Goal: Transaction & Acquisition: Purchase product/service

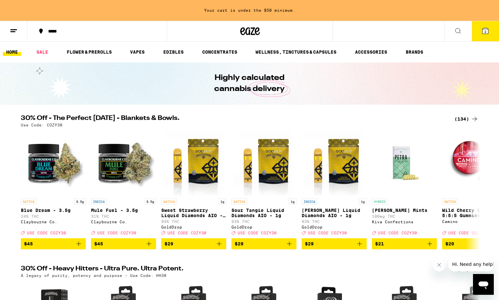
click at [39, 49] on link "SALE" at bounding box center [42, 52] width 18 height 8
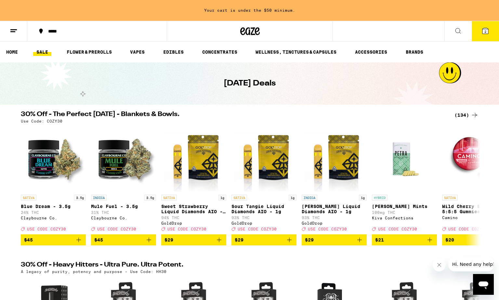
click at [461, 115] on div "(134)" at bounding box center [466, 115] width 24 height 8
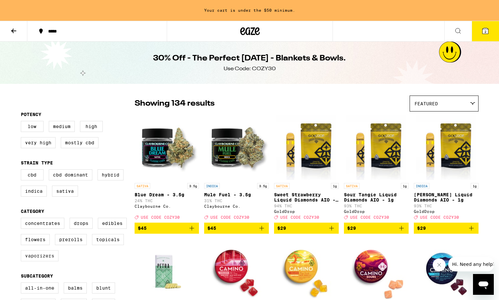
click at [37, 261] on label "Vaporizers" at bounding box center [40, 255] width 38 height 11
click at [22, 219] on input "Vaporizers" at bounding box center [22, 219] width 0 height 0
checkbox input "true"
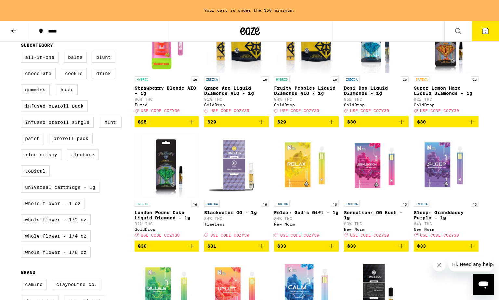
scroll to position [232, 0]
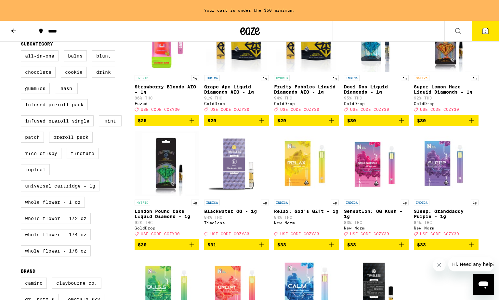
click at [59, 191] on label "Universal Cartridge - 1g" at bounding box center [60, 185] width 79 height 11
click at [22, 52] on input "Universal Cartridge - 1g" at bounding box center [22, 51] width 0 height 0
checkbox input "true"
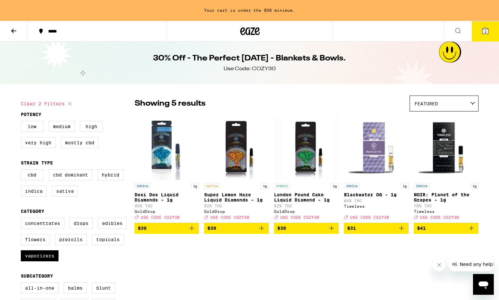
click at [189, 231] on icon "Add to bag" at bounding box center [192, 228] width 8 height 8
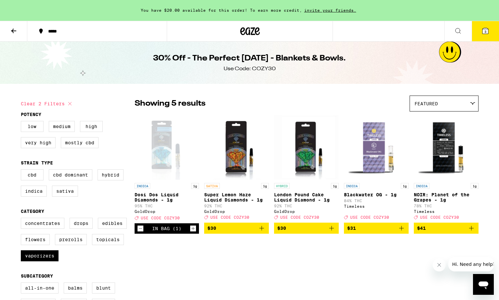
click at [193, 232] on icon "Increment" at bounding box center [193, 228] width 6 height 8
click at [372, 232] on span "$31" at bounding box center [376, 228] width 58 height 8
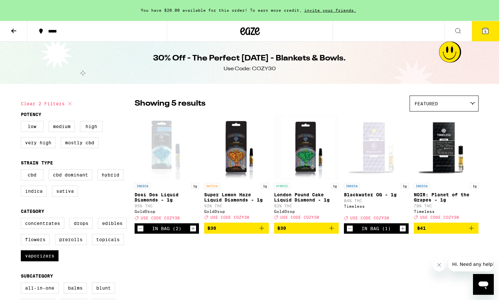
click at [478, 30] on button "5" at bounding box center [484, 31] width 27 height 20
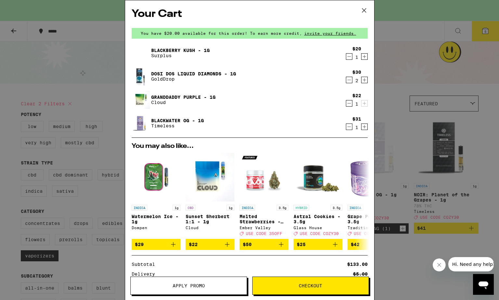
click at [192, 287] on span "Apply Promo" at bounding box center [188, 285] width 32 height 5
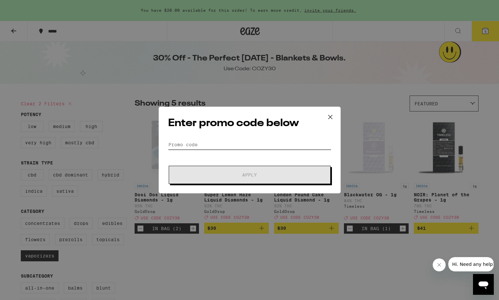
click at [184, 145] on input "Promo Code" at bounding box center [249, 145] width 163 height 10
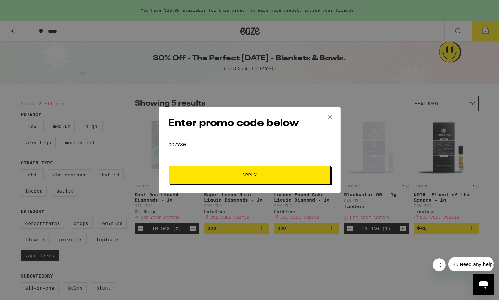
type input "cozy30"
click at [242, 175] on span "Apply" at bounding box center [249, 174] width 117 height 5
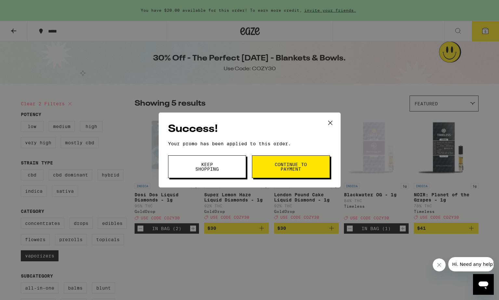
click at [286, 168] on span "Continue to payment" at bounding box center [290, 166] width 33 height 9
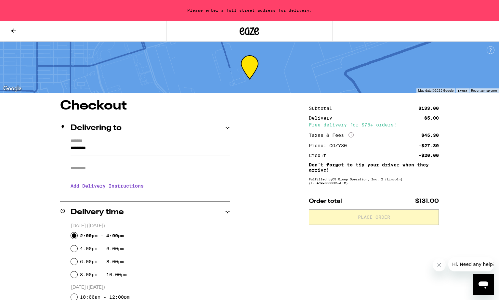
click at [74, 235] on input "2:00pm - 4:00pm" at bounding box center [74, 235] width 6 height 6
radio input "true"
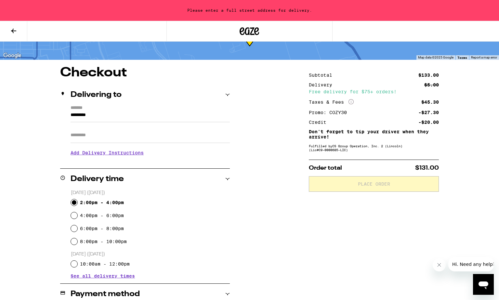
scroll to position [99, 0]
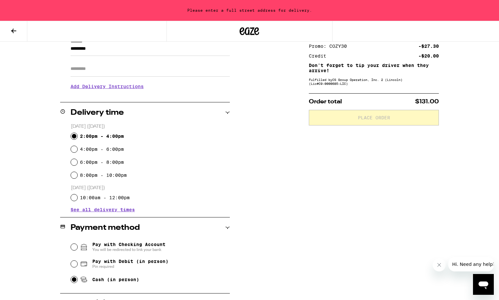
click at [73, 281] on input "Cash (in person)" at bounding box center [74, 279] width 6 height 6
radio input "true"
click at [72, 197] on input "10:00am - 12:00pm" at bounding box center [74, 197] width 6 height 6
radio input "true"
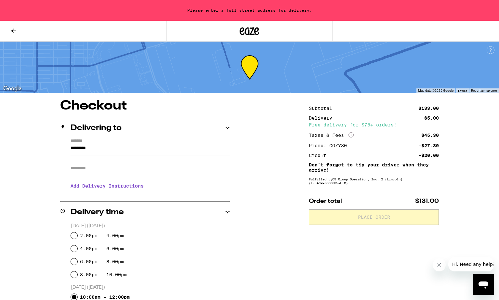
click at [103, 149] on input "*********" at bounding box center [149, 149] width 159 height 11
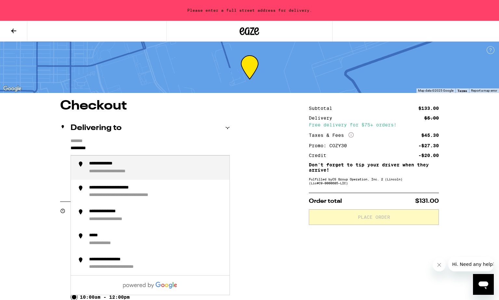
drag, startPoint x: 106, startPoint y: 149, endPoint x: 64, endPoint y: 150, distance: 42.2
click at [70, 150] on input "*********" at bounding box center [149, 149] width 159 height 11
click at [144, 165] on div "**********" at bounding box center [127, 164] width 76 height 6
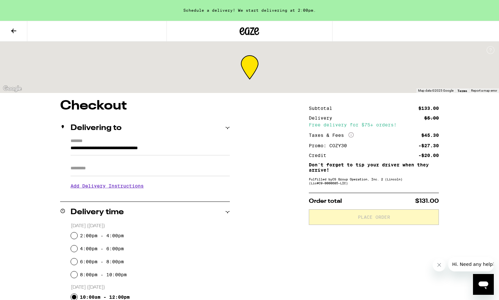
type input "**********"
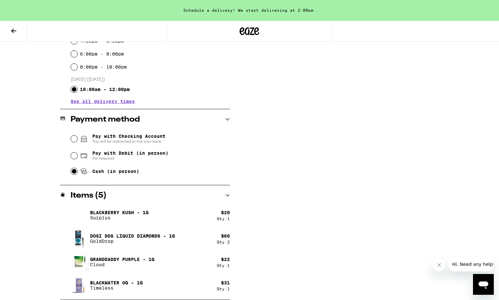
scroll to position [75, 0]
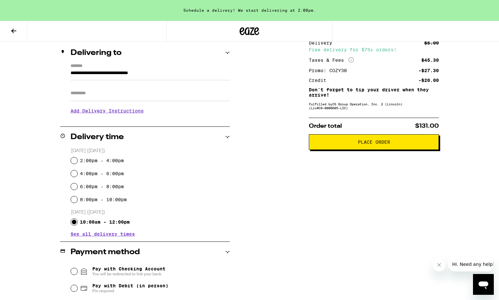
click at [373, 143] on span "Place Order" at bounding box center [374, 142] width 32 height 5
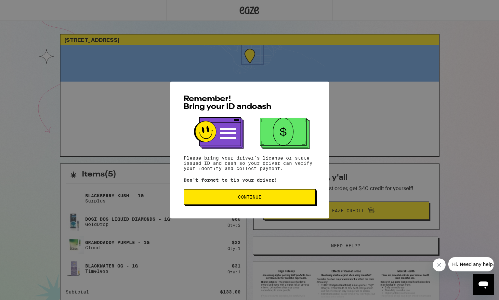
click at [244, 195] on button "Continue" at bounding box center [249, 197] width 132 height 16
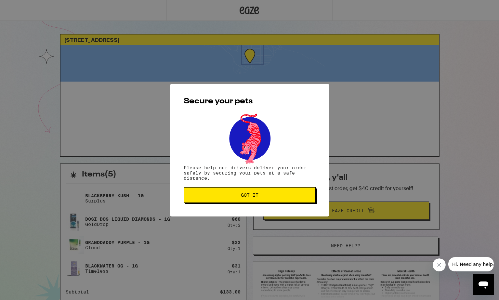
click at [258, 195] on span "Got it" at bounding box center [250, 195] width 18 height 5
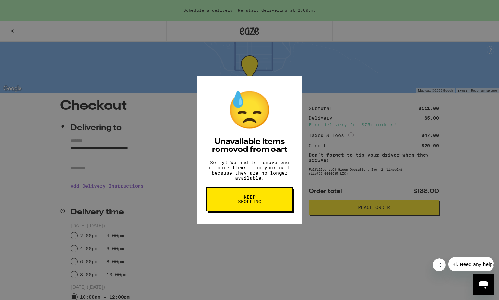
click at [251, 202] on span "Keep Shopping" at bounding box center [249, 199] width 33 height 9
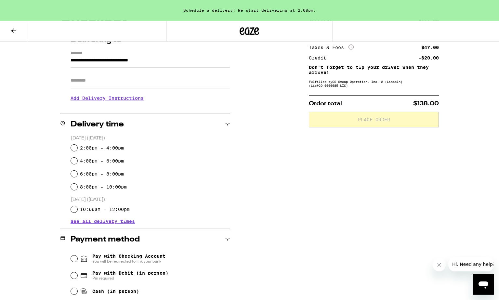
scroll to position [151, 0]
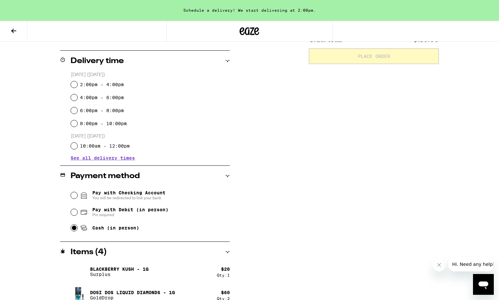
click at [72, 227] on input "Cash (in person)" at bounding box center [74, 227] width 6 height 6
radio input "true"
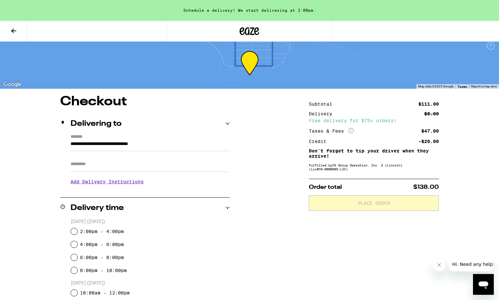
scroll to position [0, 0]
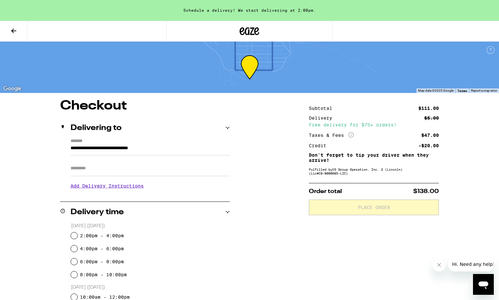
click at [406, 123] on div "Free delivery for $75+ orders!" at bounding box center [374, 124] width 130 height 5
click at [12, 29] on icon at bounding box center [14, 31] width 8 height 8
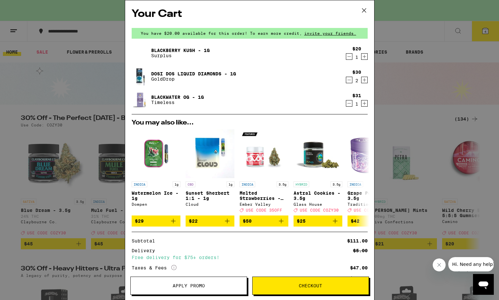
click at [189, 285] on span "Apply Promo" at bounding box center [188, 285] width 32 height 5
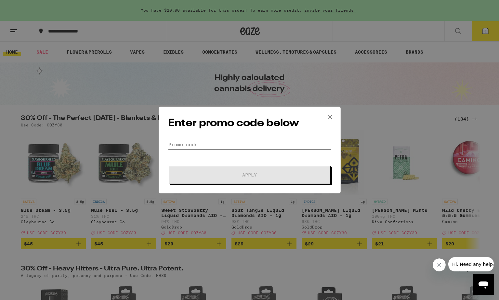
click at [186, 144] on input "Promo Code" at bounding box center [249, 145] width 163 height 10
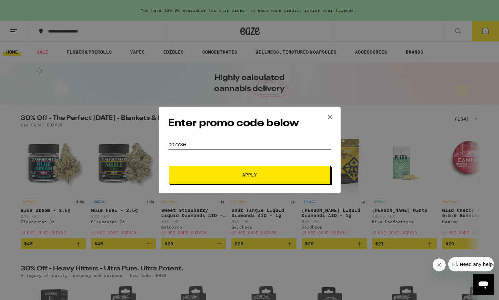
type input "cozy30"
click at [249, 174] on span "Apply" at bounding box center [249, 174] width 15 height 5
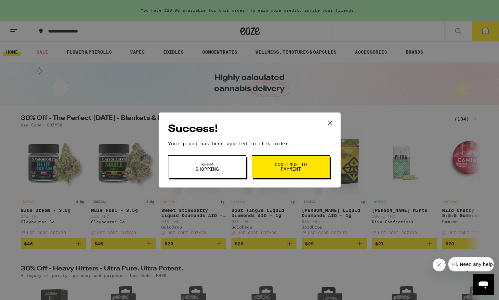
click at [294, 166] on span "Continue to payment" at bounding box center [290, 166] width 33 height 9
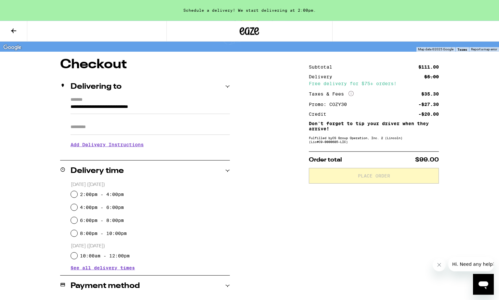
scroll to position [66, 0]
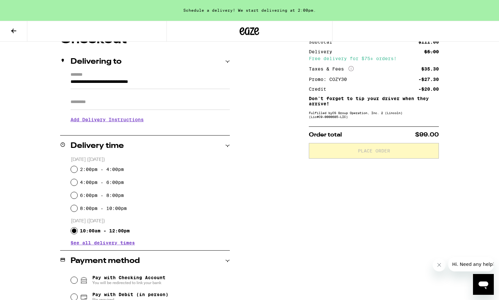
click at [72, 230] on input "10:00am - 12:00pm" at bounding box center [74, 230] width 6 height 6
radio input "true"
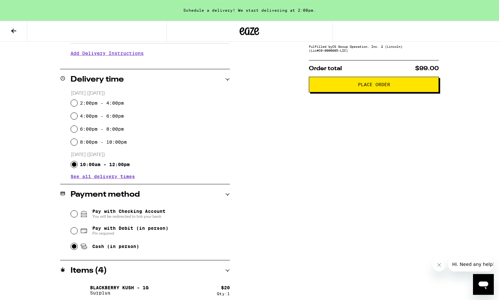
scroll to position [85, 0]
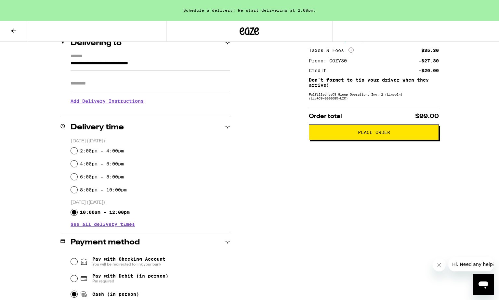
click at [373, 134] on span "Place Order" at bounding box center [374, 132] width 32 height 5
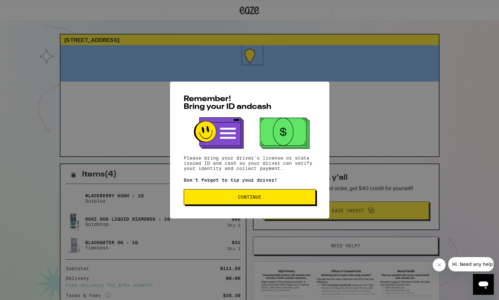
click at [243, 197] on span "Continue" at bounding box center [249, 197] width 23 height 5
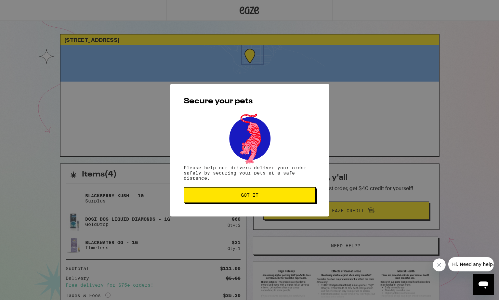
click at [243, 197] on span "Got it" at bounding box center [250, 195] width 18 height 5
